Goal: Check status: Check status

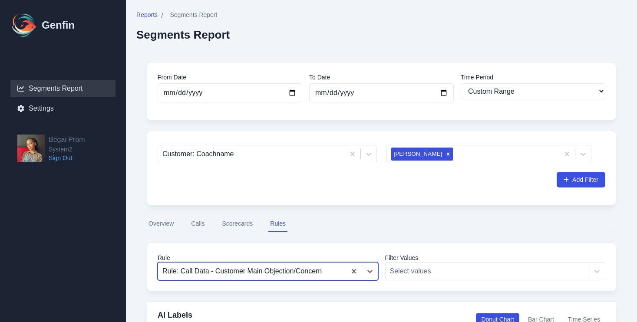
select select "custom"
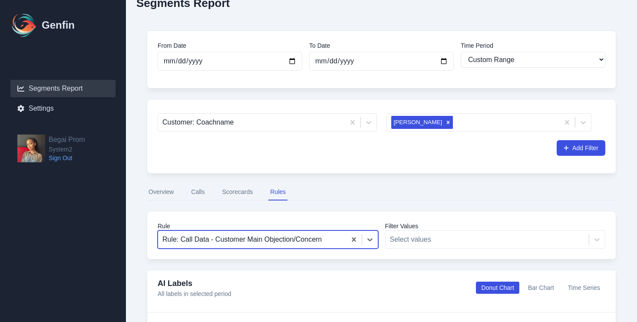
scroll to position [17, 0]
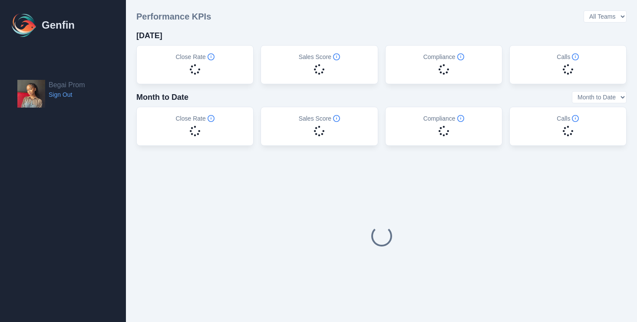
select select "14"
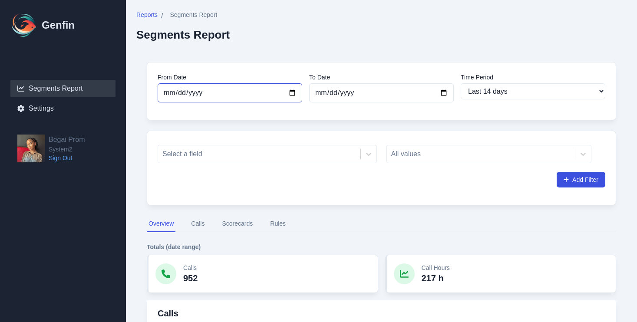
click at [290, 94] on input "[DATE]" at bounding box center [230, 92] width 145 height 19
type input "2025-10-05"
select select "custom"
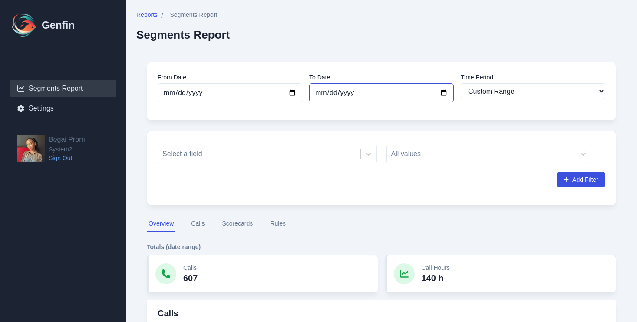
click at [439, 89] on input "2025-10-14" at bounding box center [381, 92] width 145 height 19
click at [444, 91] on input "2025-10-14" at bounding box center [381, 92] width 145 height 19
type input "2025-10-12"
select select "7"
click at [430, 150] on div "All values" at bounding box center [488, 154] width 205 height 18
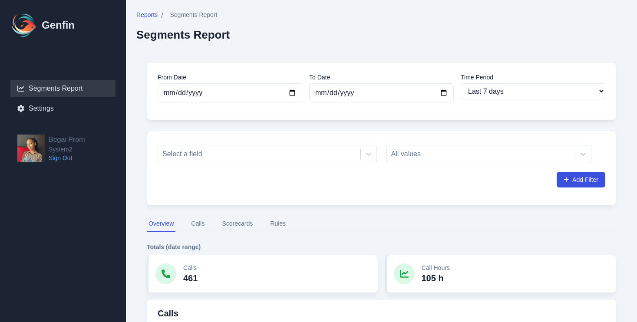
click at [425, 153] on div "All values" at bounding box center [488, 154] width 205 height 18
click at [586, 152] on div "All values" at bounding box center [488, 154] width 205 height 18
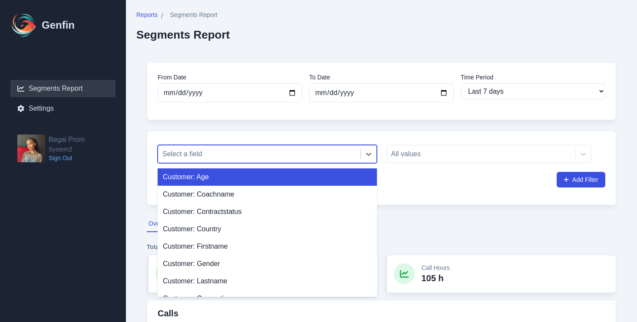
click at [327, 156] on div at bounding box center [259, 154] width 194 height 12
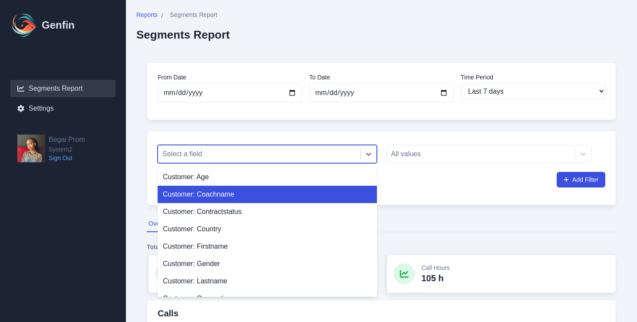
click at [288, 201] on div "Customer: Coachname" at bounding box center [267, 194] width 219 height 17
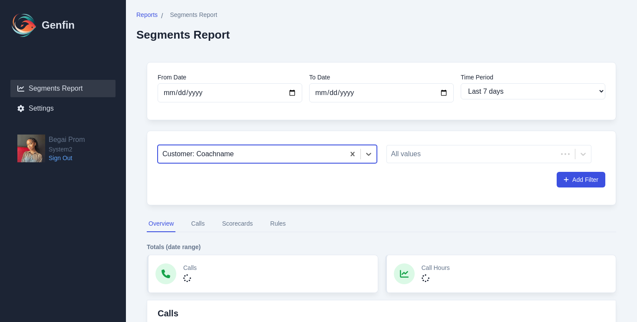
click at [465, 145] on div "All values" at bounding box center [495, 153] width 219 height 22
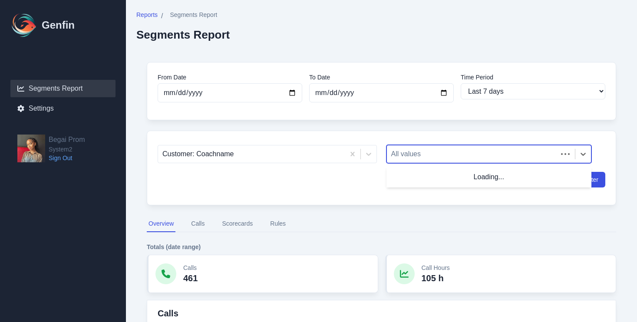
click at [451, 160] on div at bounding box center [472, 154] width 162 height 12
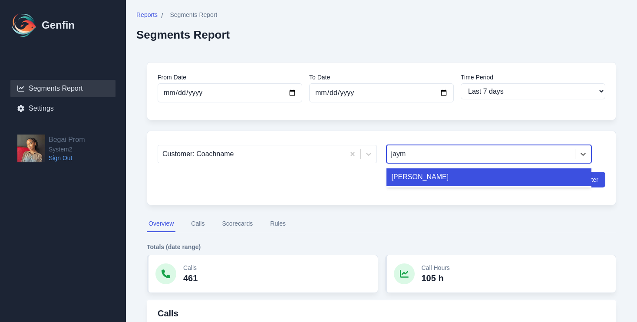
type input "jayme"
click at [447, 179] on div "Jayme Byrd" at bounding box center [488, 176] width 205 height 17
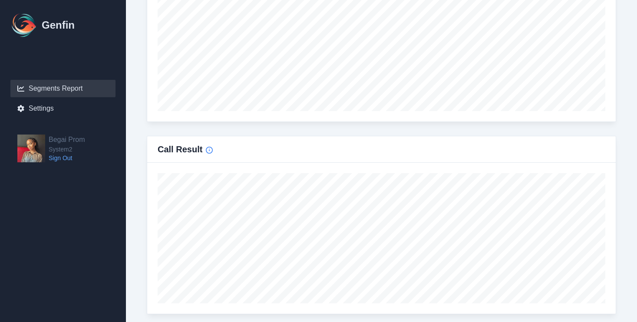
scroll to position [486, 0]
